Goal: Task Accomplishment & Management: Use online tool/utility

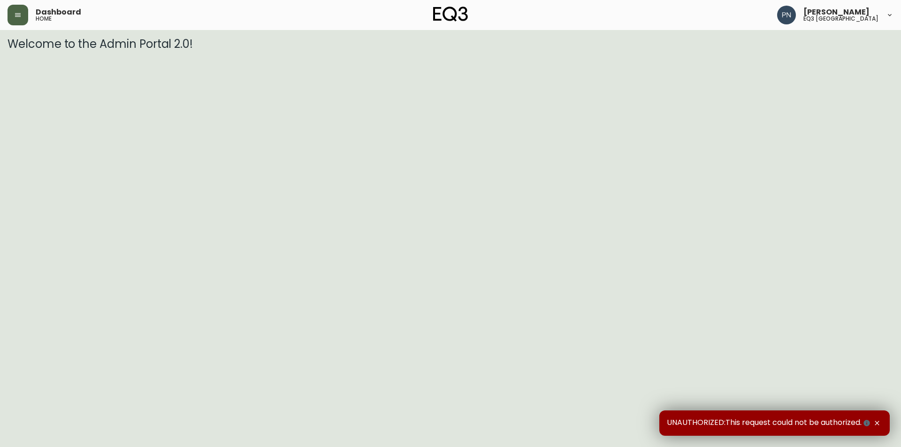
click at [16, 14] on icon "button" at bounding box center [18, 15] width 8 height 8
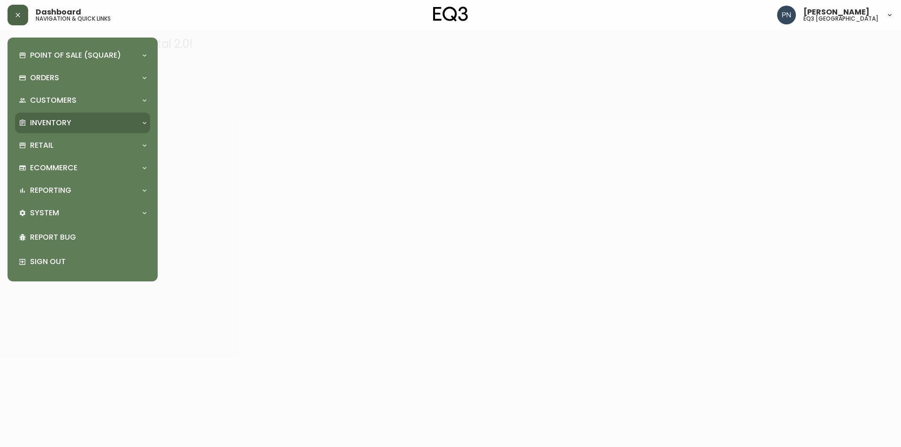
click at [73, 125] on div "Inventory" at bounding box center [78, 123] width 118 height 10
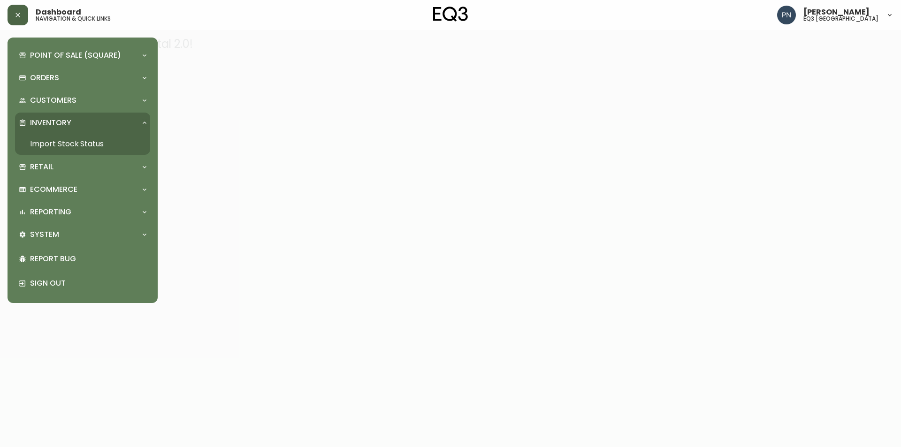
click at [86, 144] on link "Import Stock Status" at bounding box center [82, 144] width 135 height 22
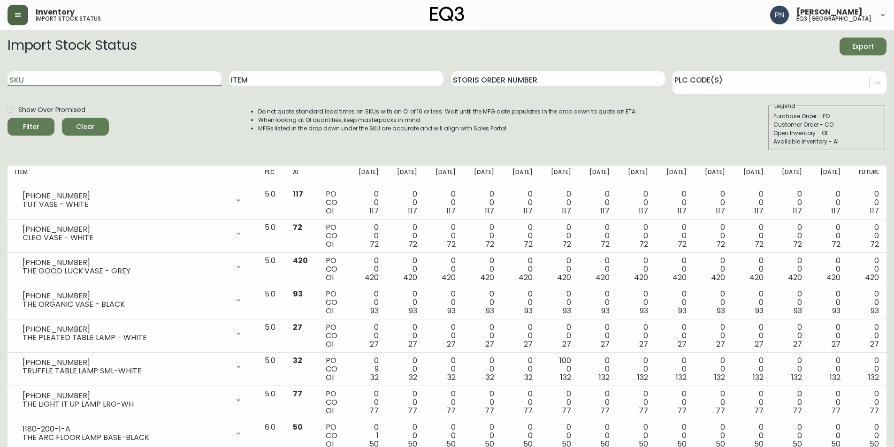
click at [126, 73] on input "SKU" at bounding box center [115, 78] width 214 height 15
click at [129, 79] on input "SKU" at bounding box center [115, 78] width 214 height 15
paste input "[PHONE_NUMBER]"
type input "[PHONE_NUMBER]"
click at [20, 126] on span "Filter" at bounding box center [31, 127] width 32 height 12
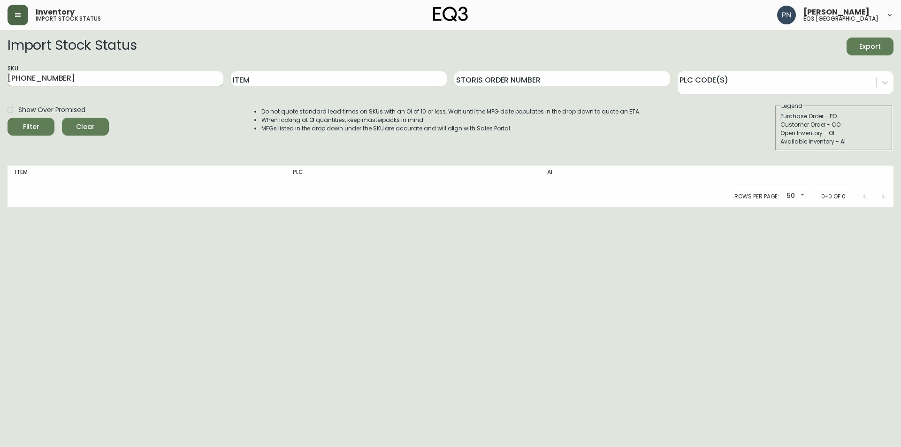
click at [182, 82] on input "[PHONE_NUMBER]" at bounding box center [116, 78] width 216 height 15
click at [8, 118] on button "Filter" at bounding box center [31, 127] width 47 height 18
click at [168, 76] on input "[PHONE_NUMBER]" at bounding box center [116, 78] width 216 height 15
drag, startPoint x: 168, startPoint y: 76, endPoint x: 0, endPoint y: 63, distance: 168.4
click at [0, 63] on main "Import Stock Status Export SKU [PHONE_NUMBER] Item Storis Order Number PLC Code…" at bounding box center [450, 118] width 901 height 177
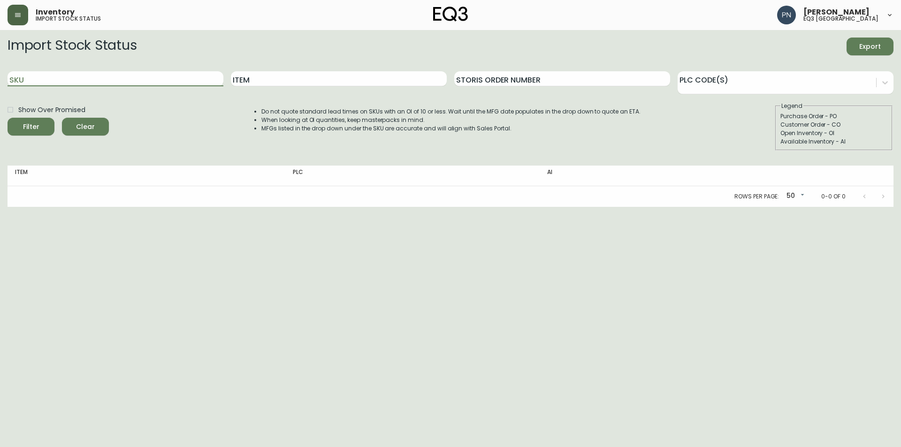
paste input "[PHONE_NUMBER]"
type input "[PHONE_NUMBER]"
click at [8, 118] on button "Filter" at bounding box center [31, 127] width 47 height 18
click at [61, 78] on input "[PHONE_NUMBER]" at bounding box center [116, 78] width 216 height 15
click at [870, 191] on div at bounding box center [874, 196] width 38 height 19
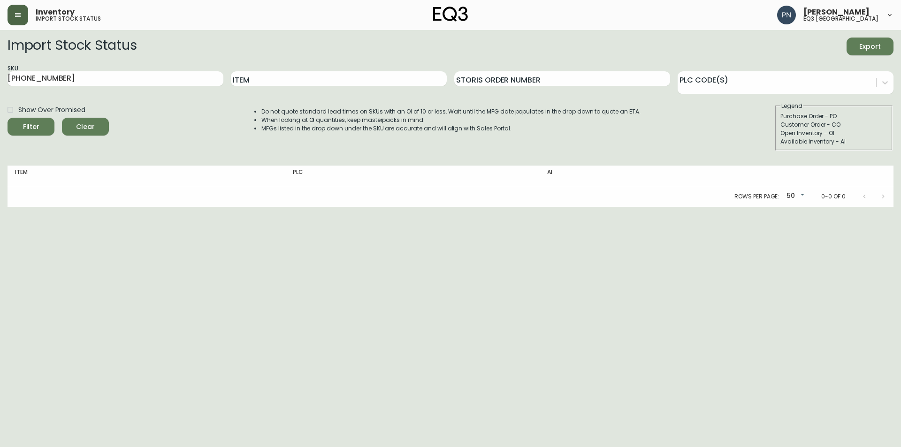
drag, startPoint x: 855, startPoint y: 193, endPoint x: 872, endPoint y: 191, distance: 16.5
click at [857, 193] on div at bounding box center [874, 196] width 38 height 19
click at [879, 194] on div at bounding box center [874, 196] width 38 height 19
